Goal: Information Seeking & Learning: Check status

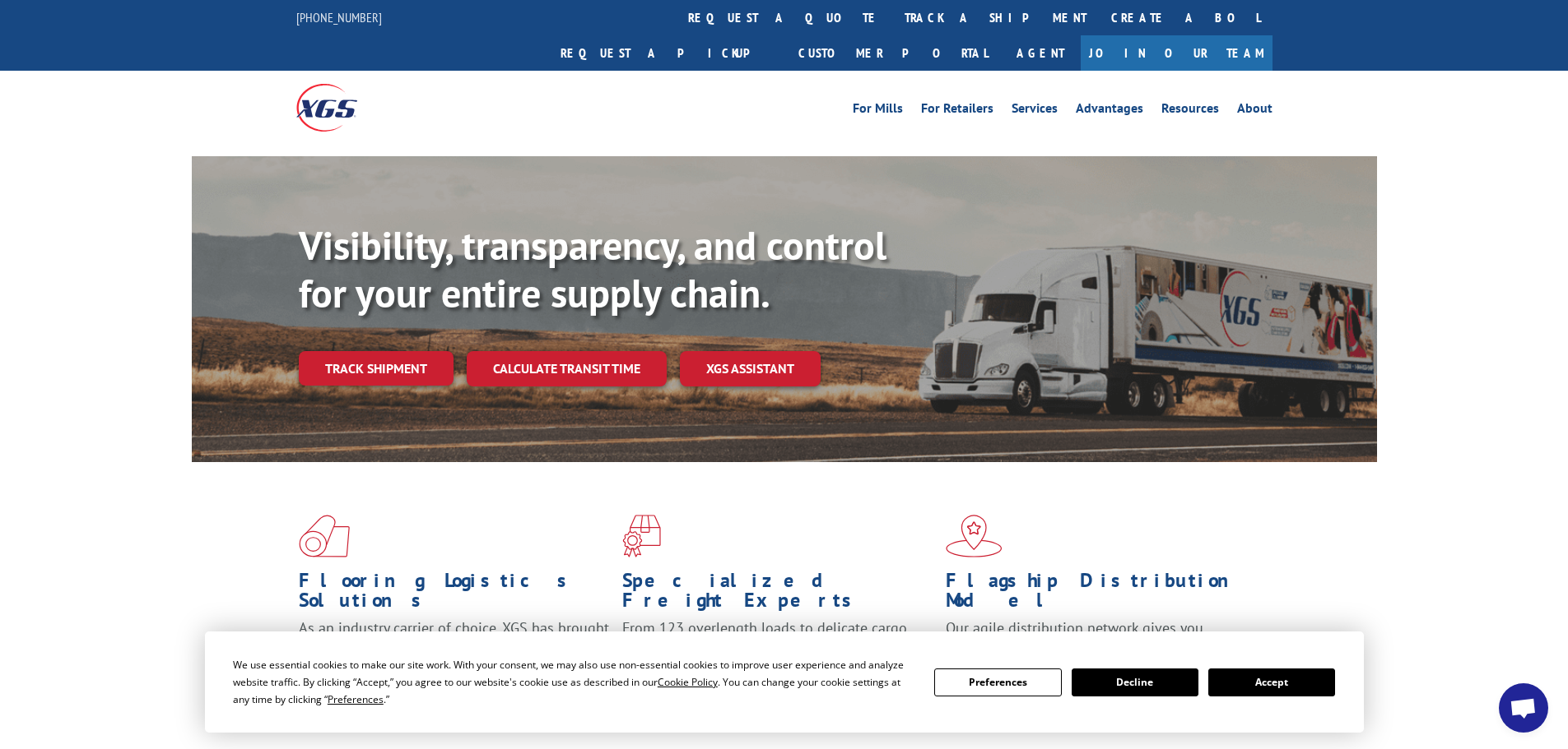
click at [1240, 689] on button "Accept" at bounding box center [1271, 683] width 127 height 28
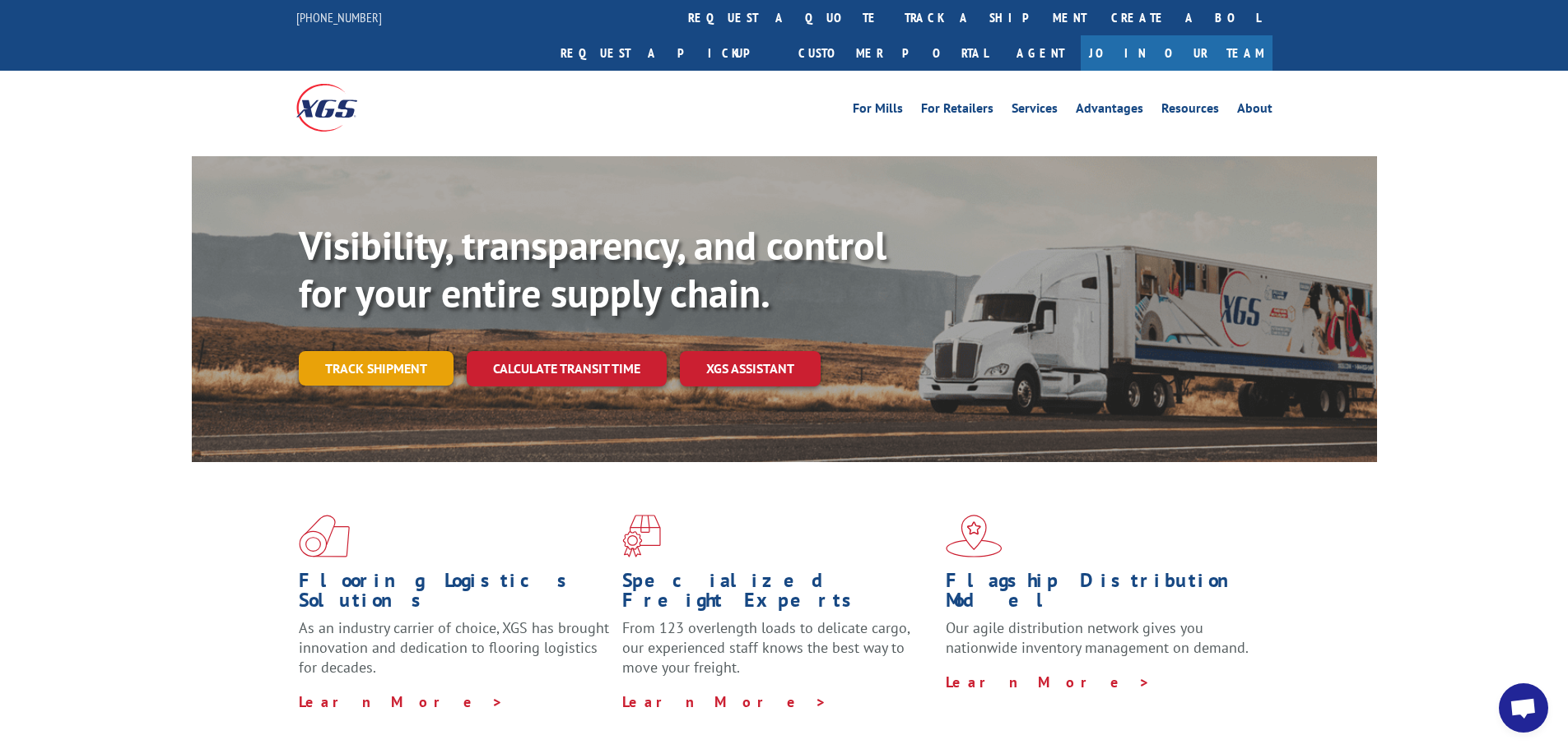
click at [377, 352] on link "Track shipment" at bounding box center [376, 369] width 155 height 35
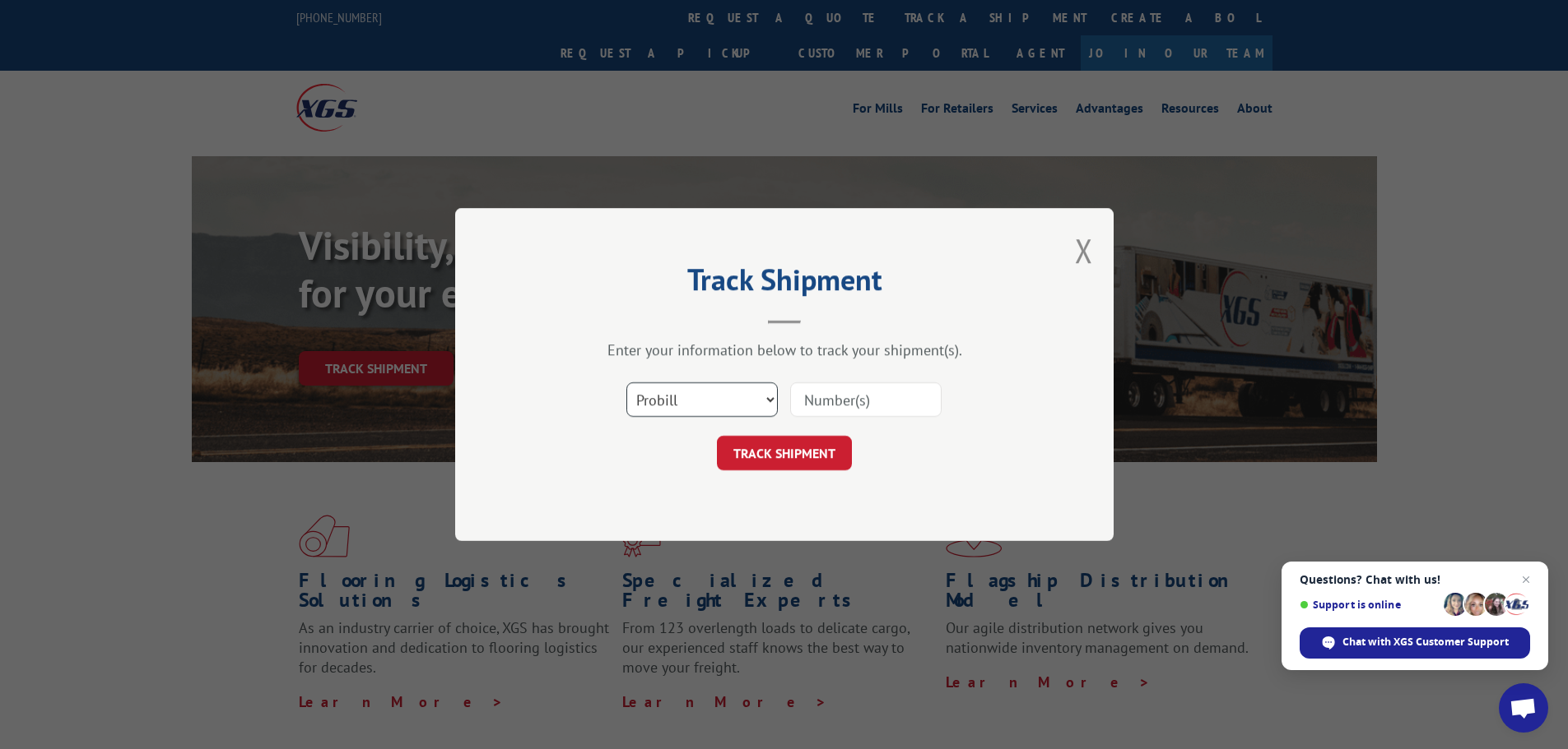
click at [672, 403] on select "Select category... Probill BOL PO" at bounding box center [702, 400] width 151 height 35
select select "bol"
click at [626, 383] on select "Select category... Probill BOL PO" at bounding box center [702, 400] width 151 height 35
click at [820, 408] on input at bounding box center [866, 400] width 151 height 35
paste input "5470581"
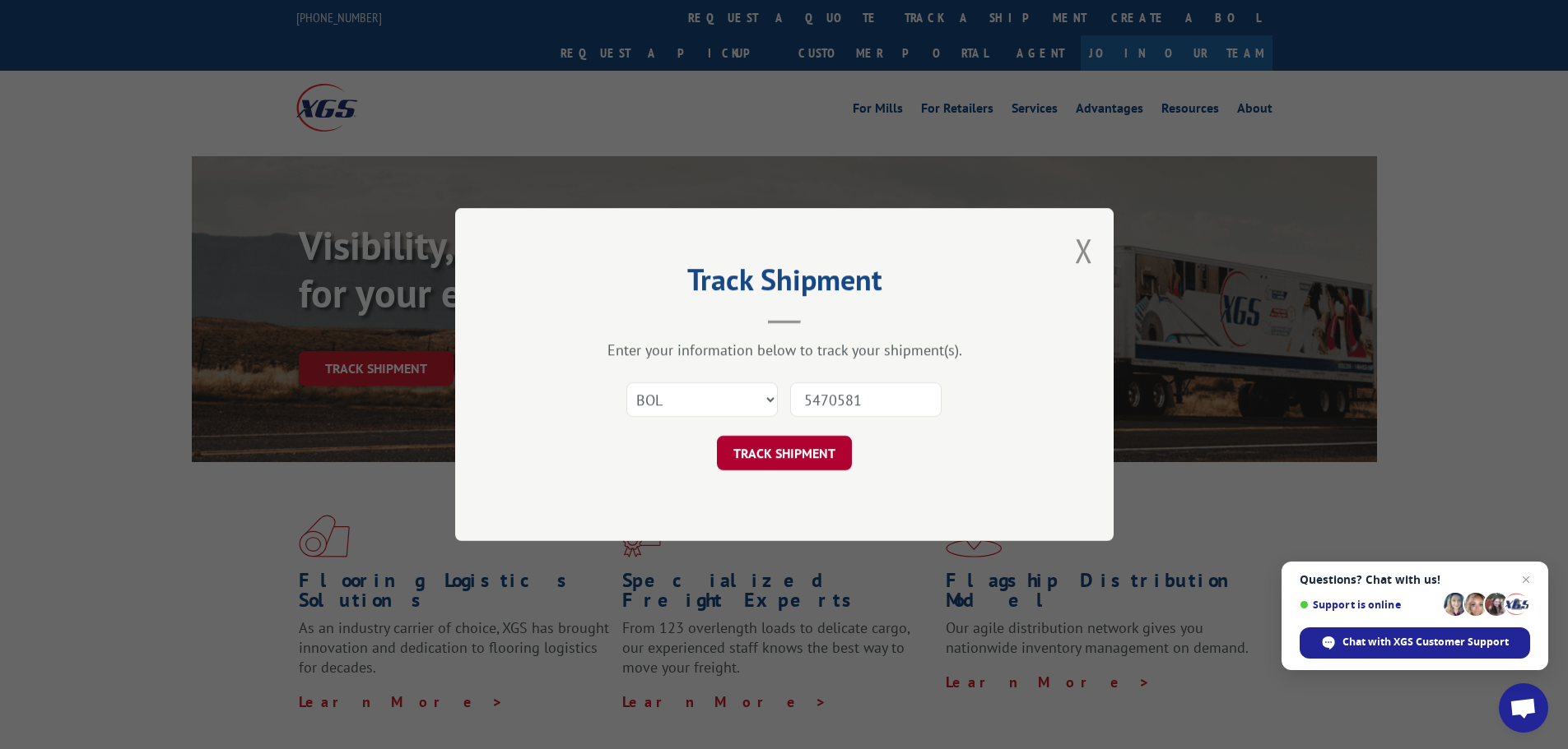
type input "5470581"
click at [782, 457] on button "TRACK SHIPMENT" at bounding box center [784, 453] width 135 height 35
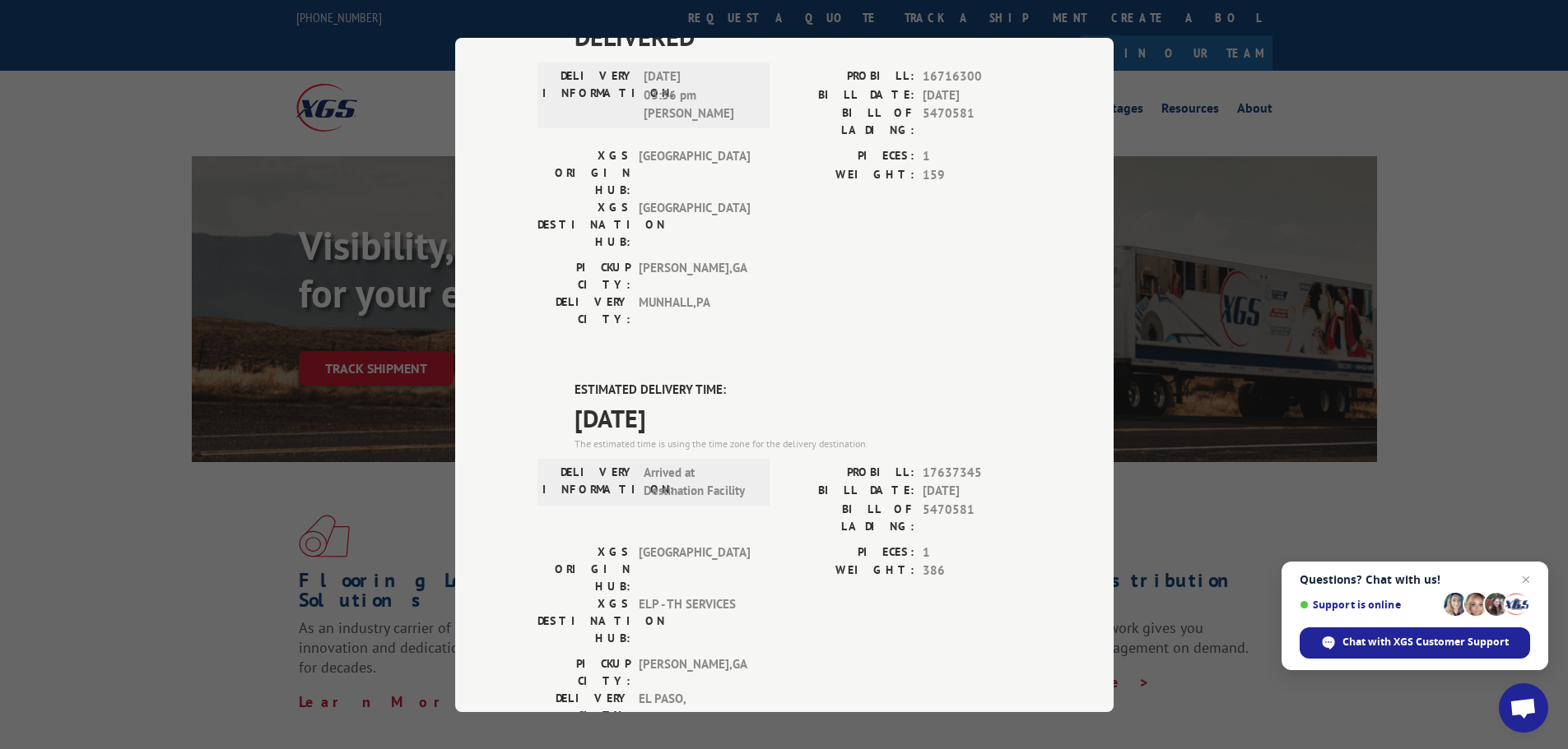
scroll to position [165, 0]
